Goal: Ask a question

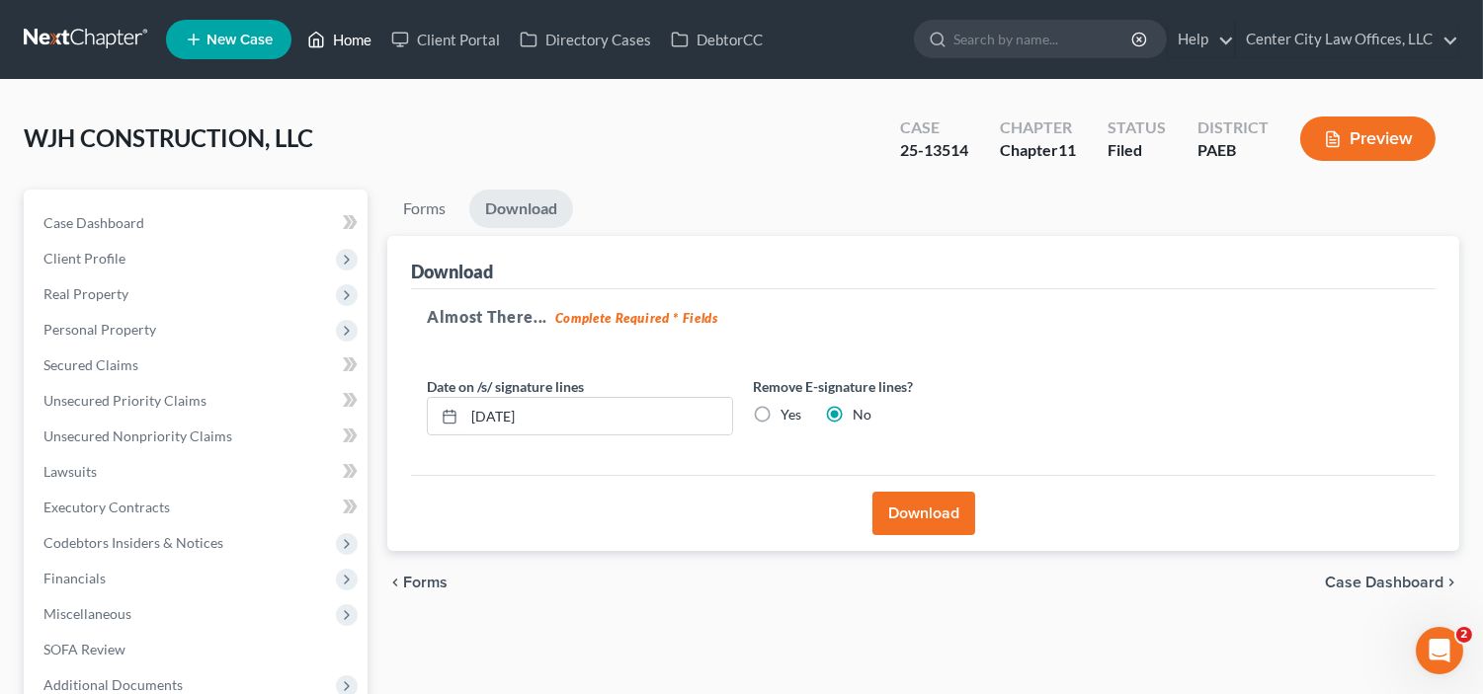
click at [346, 51] on link "Home" at bounding box center [339, 40] width 84 height 36
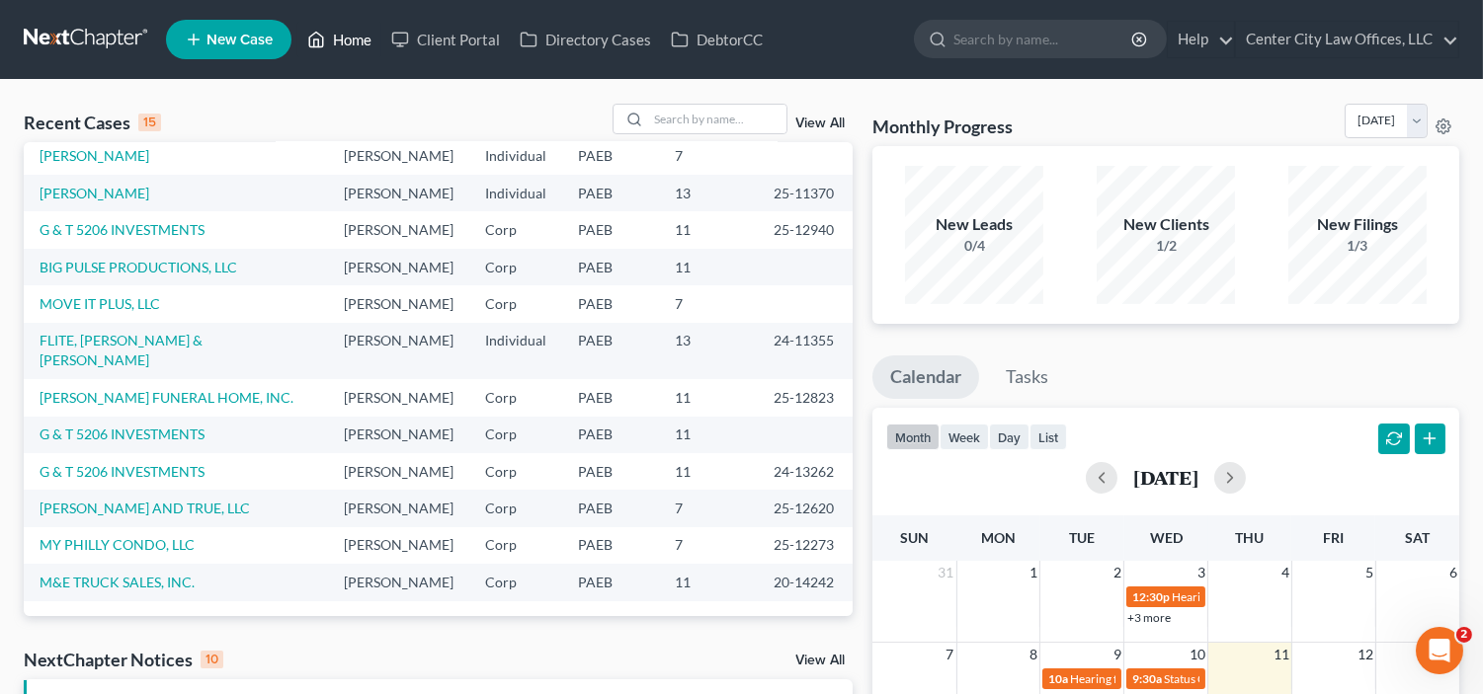
scroll to position [431, 0]
click at [1432, 659] on icon "Open Intercom Messenger" at bounding box center [1436, 648] width 33 height 33
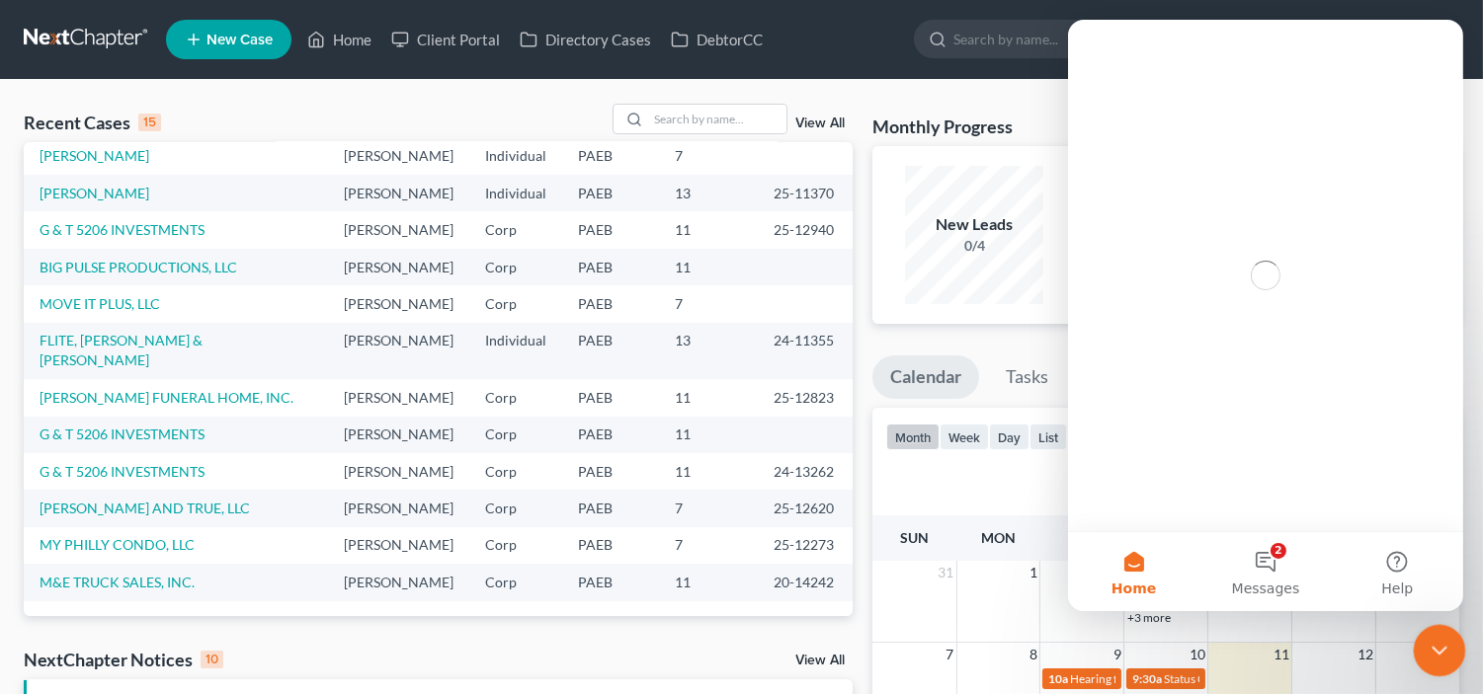
scroll to position [0, 0]
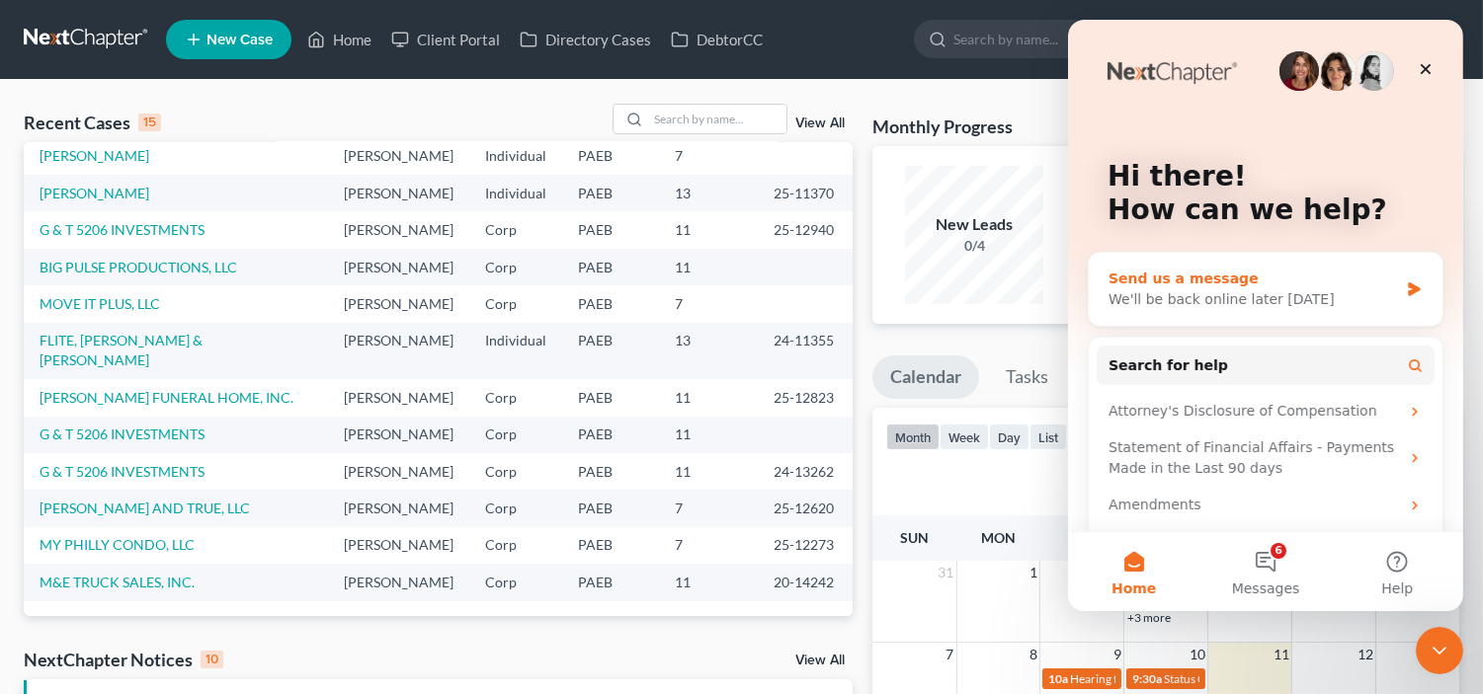
click at [1221, 300] on div "We'll be back online later [DATE]" at bounding box center [1251, 299] width 289 height 21
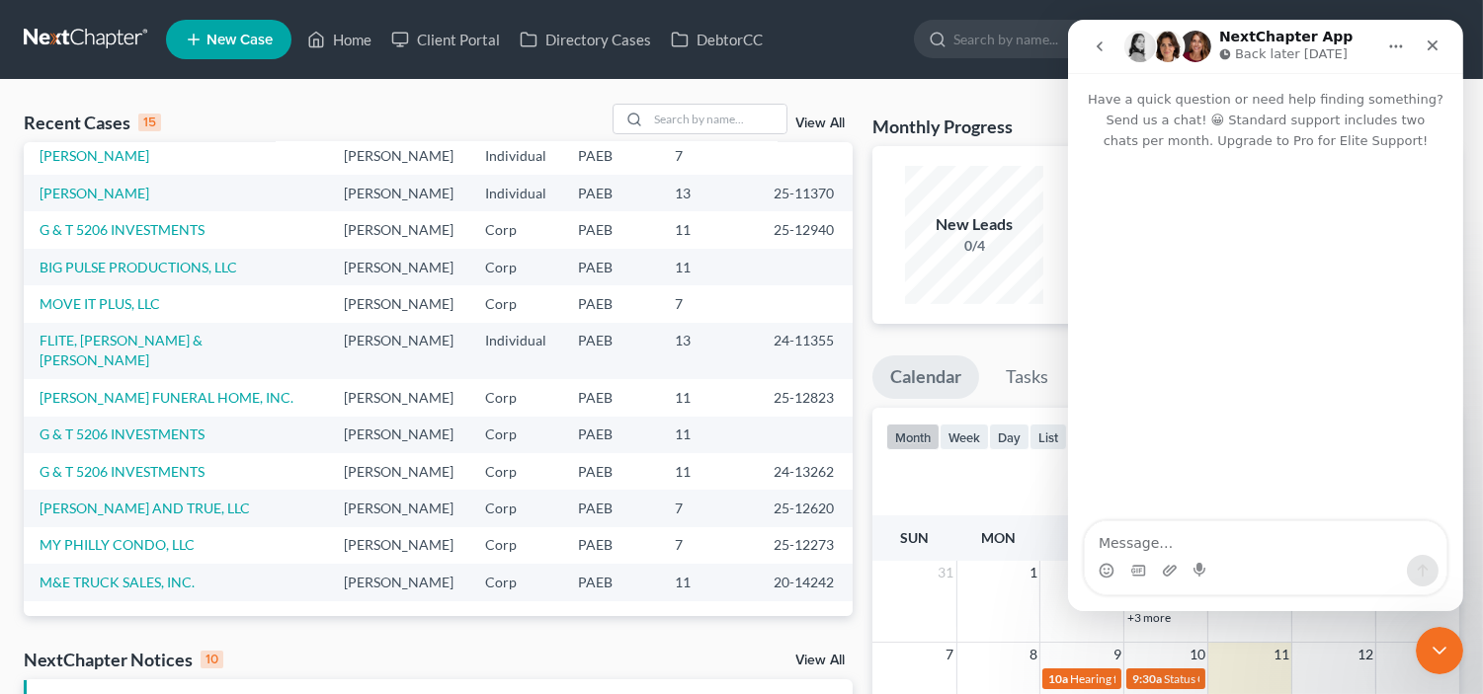
click at [1179, 548] on textarea "Message…" at bounding box center [1265, 539] width 362 height 34
click at [1179, 548] on textarea "Hi Guys, I need major mathematical help with my Flite case." at bounding box center [1265, 528] width 362 height 53
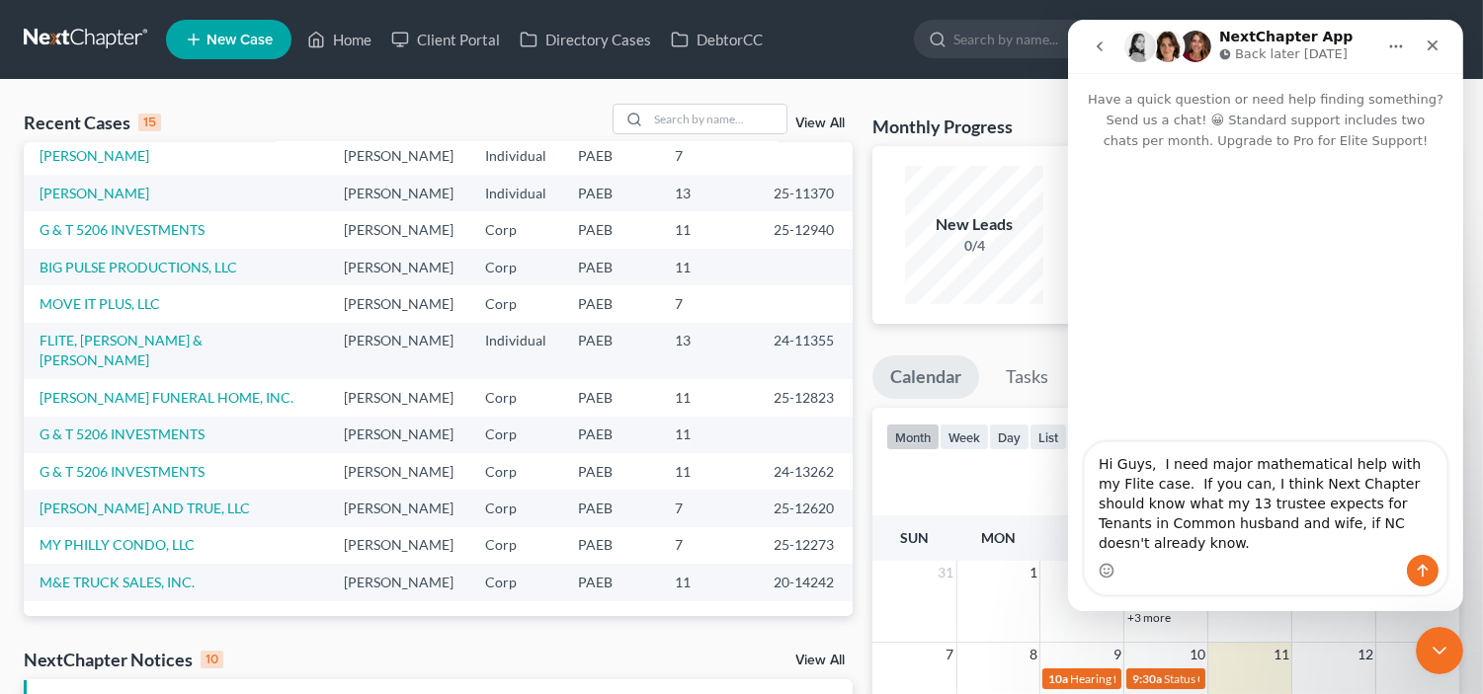
click at [1240, 550] on textarea "Hi Guys, I need major mathematical help with my Flite case. If you can, I think…" at bounding box center [1265, 499] width 362 height 113
click at [1300, 547] on textarea "Hi Guys, I need major mathematical help with my Flite case. If you can, I think…" at bounding box center [1265, 499] width 362 height 113
type textarea "Hi Guys, I need major mathematical help with my Flite case. If you can, I think…"
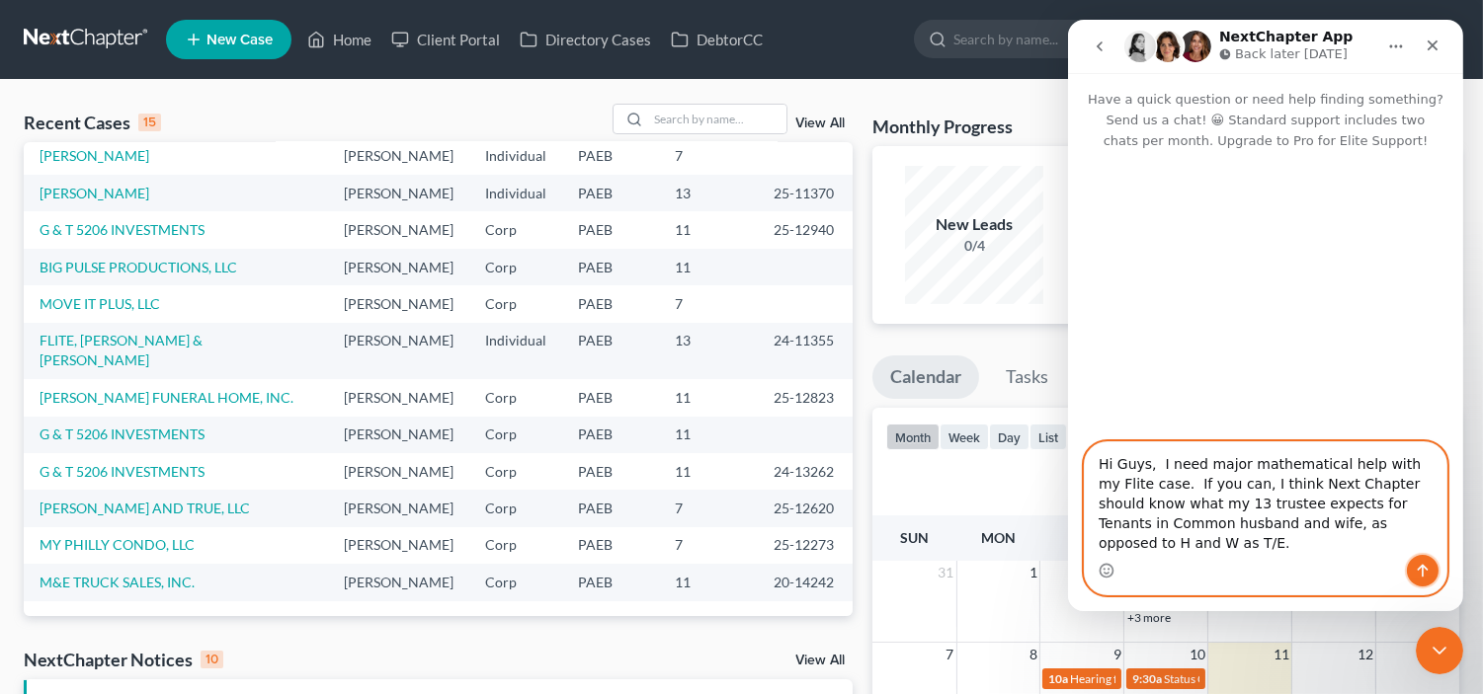
click at [1420, 563] on icon "Send a message…" at bounding box center [1421, 571] width 16 height 16
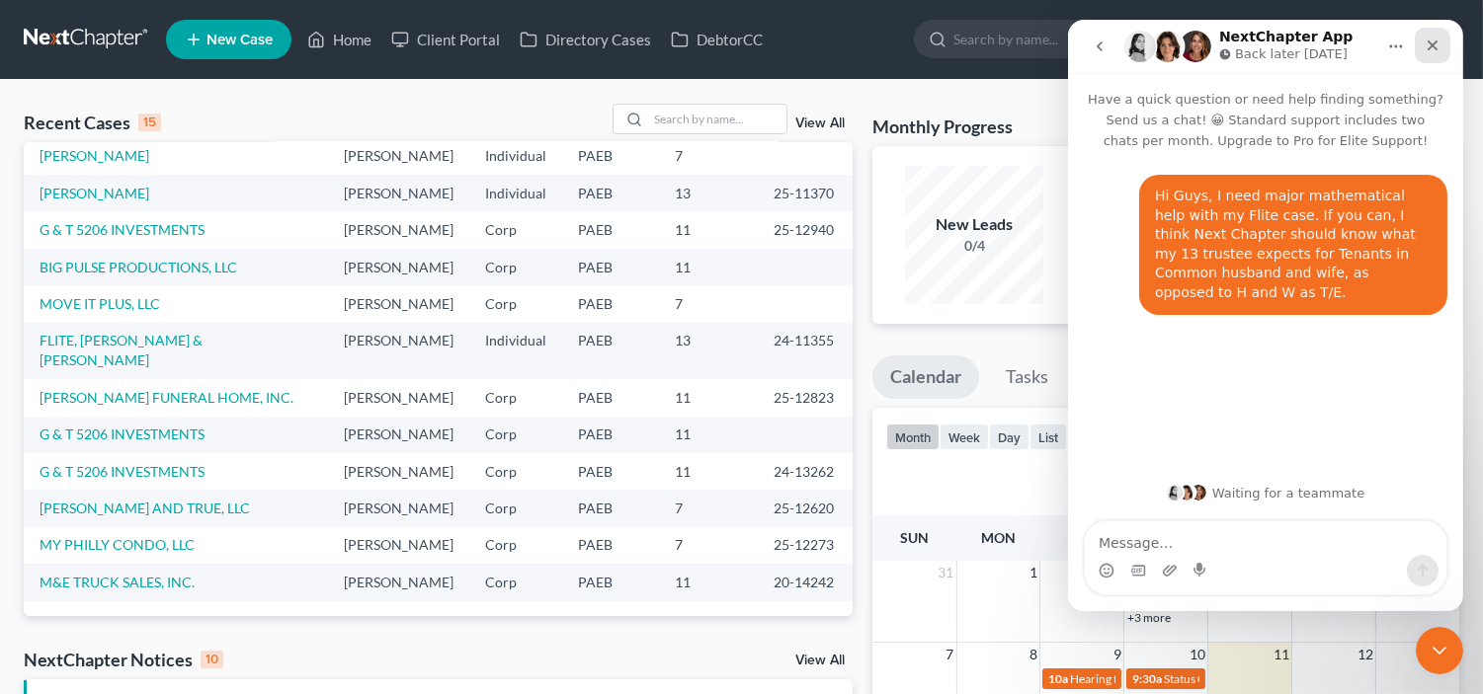
click at [1428, 46] on icon "Close" at bounding box center [1431, 45] width 11 height 11
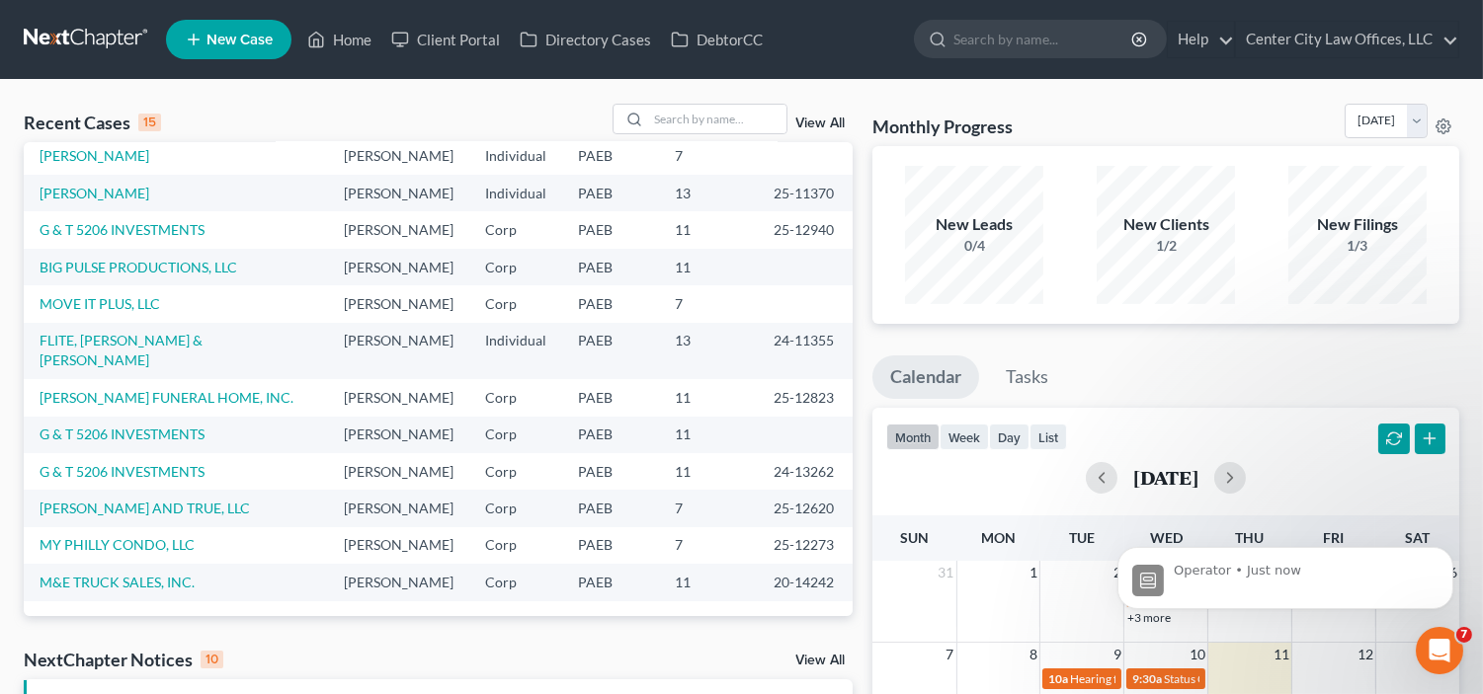
scroll to position [176, 0]
